Goal: Navigation & Orientation: Understand site structure

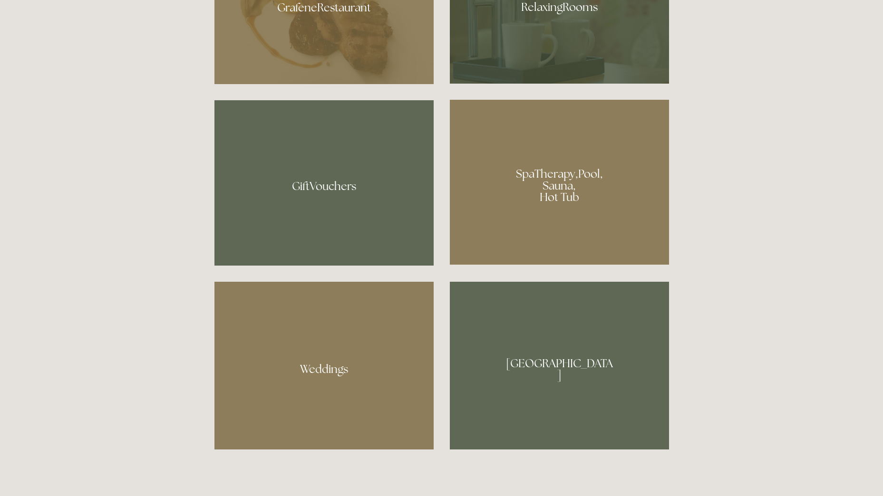
scroll to position [856, 0]
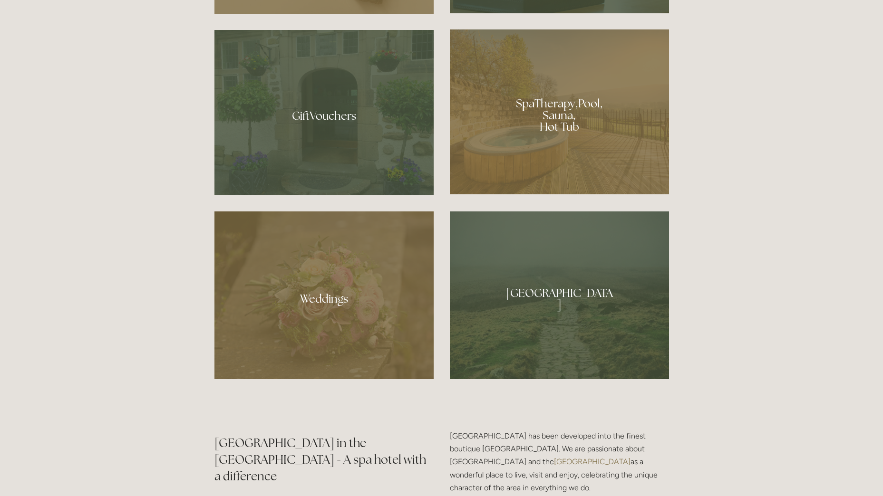
click at [586, 123] on div at bounding box center [559, 111] width 219 height 165
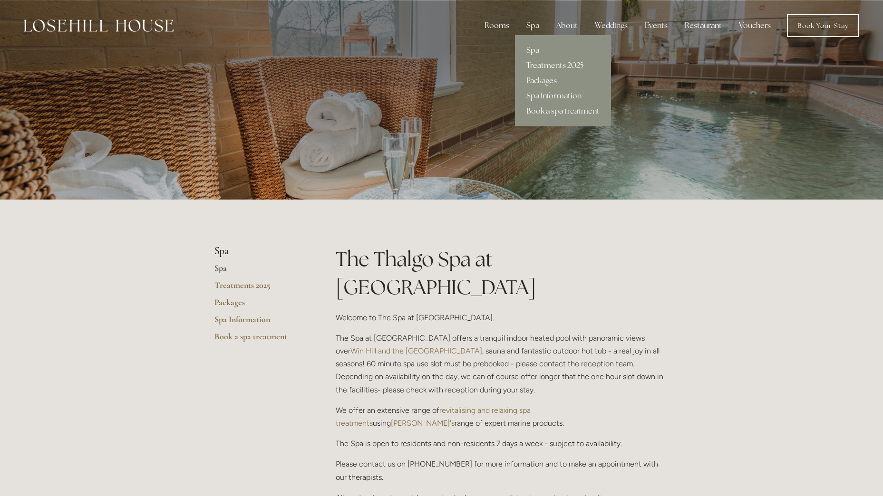
click at [539, 46] on link "Spa" at bounding box center [563, 50] width 96 height 15
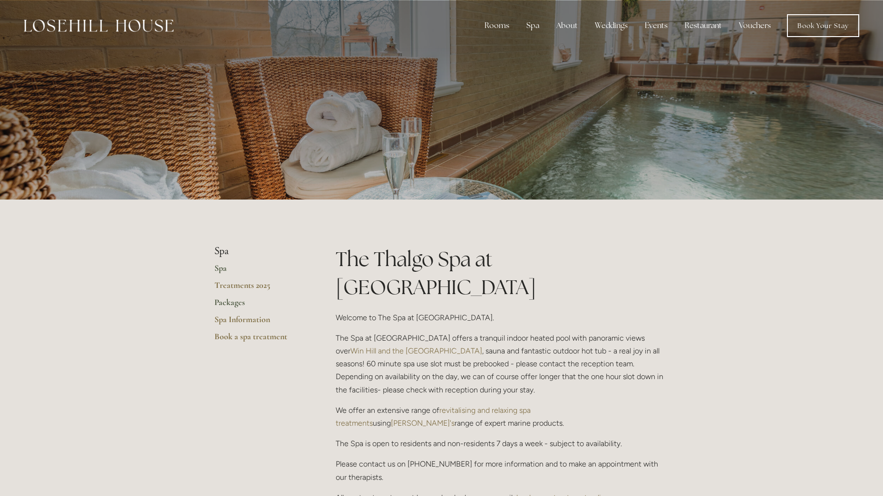
click at [234, 300] on link "Packages" at bounding box center [259, 305] width 91 height 17
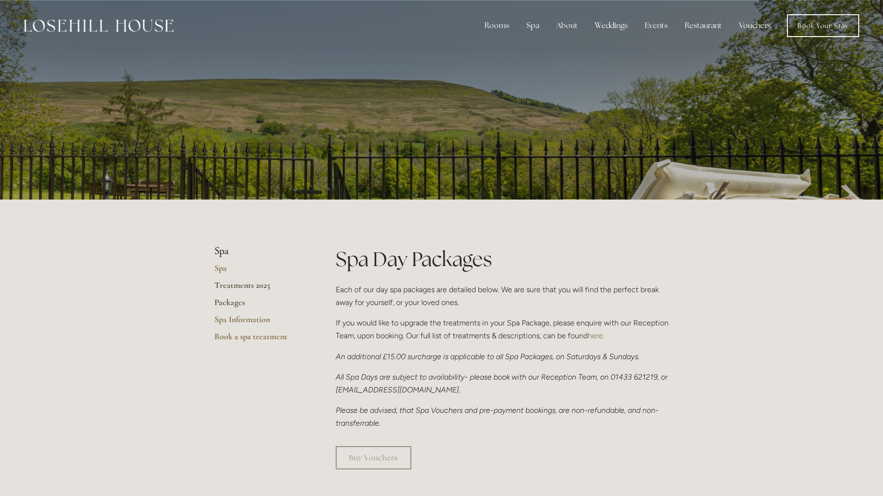
click at [228, 284] on link "Treatments 2025" at bounding box center [259, 288] width 91 height 17
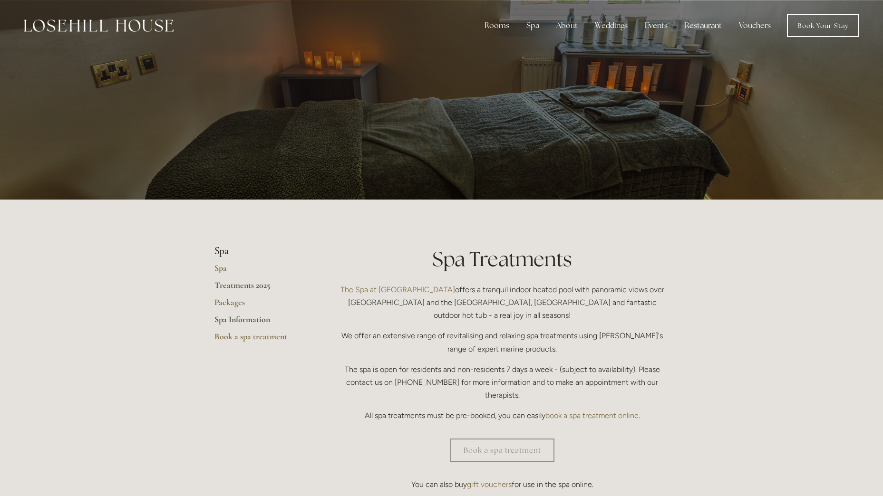
click at [229, 322] on link "Spa Information" at bounding box center [259, 322] width 91 height 17
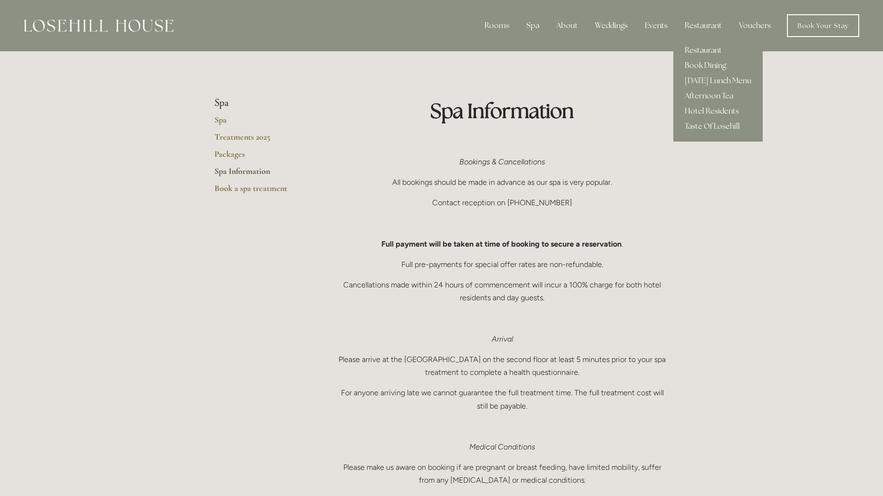
click at [700, 50] on link "Restaurant" at bounding box center [717, 50] width 89 height 15
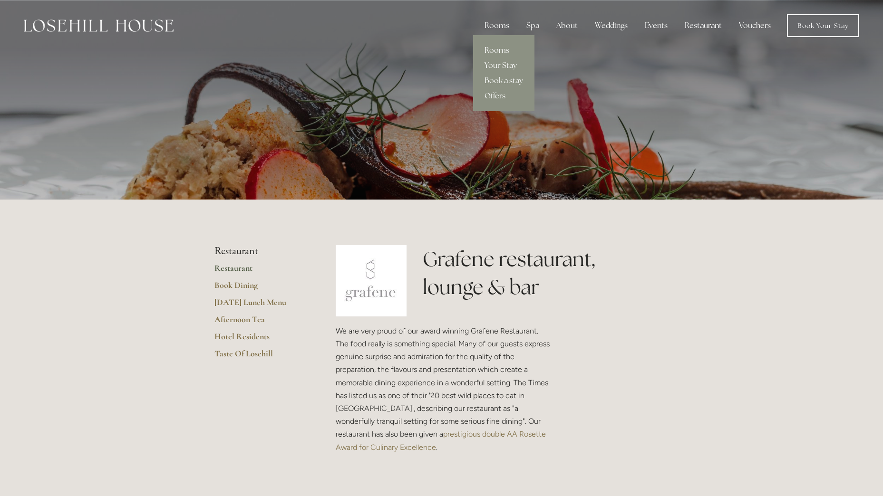
click at [498, 51] on link "Rooms" at bounding box center [503, 50] width 61 height 15
